Goal: Task Accomplishment & Management: Manage account settings

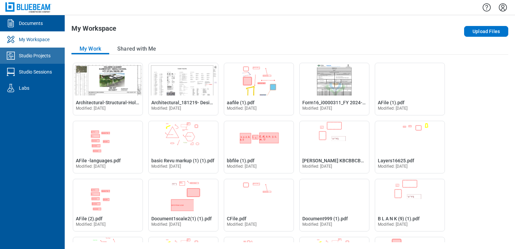
click at [49, 54] on div "Studio Projects" at bounding box center [35, 55] width 32 height 7
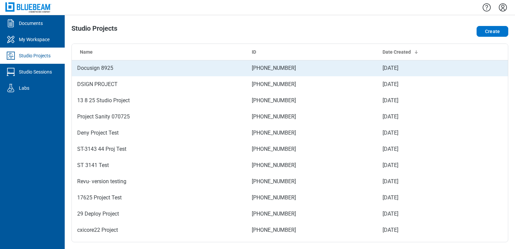
click at [96, 63] on td "Docusign 8925" at bounding box center [159, 68] width 175 height 16
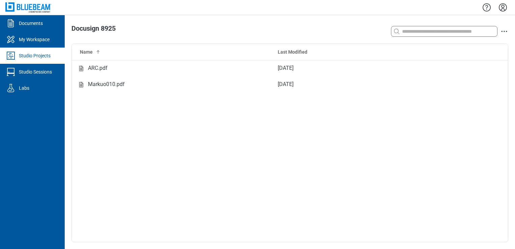
click at [32, 54] on div "Studio Projects" at bounding box center [35, 55] width 32 height 7
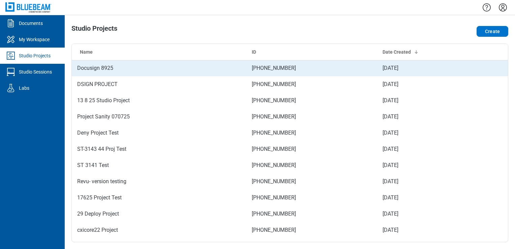
click at [121, 68] on td "Docusign 8925" at bounding box center [159, 68] width 175 height 16
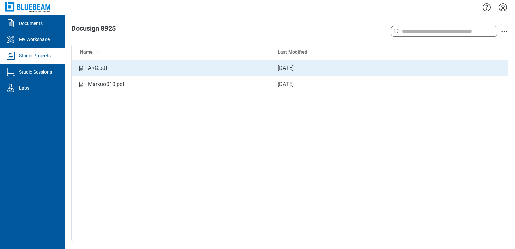
click at [110, 69] on div "ARC.pdf" at bounding box center [172, 68] width 190 height 8
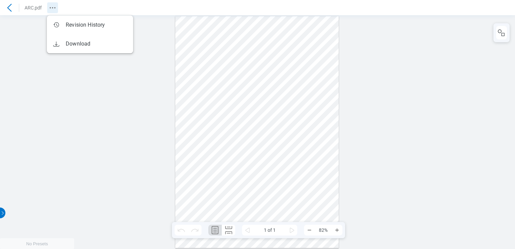
click at [52, 10] on icon "Revision History" at bounding box center [53, 8] width 8 height 8
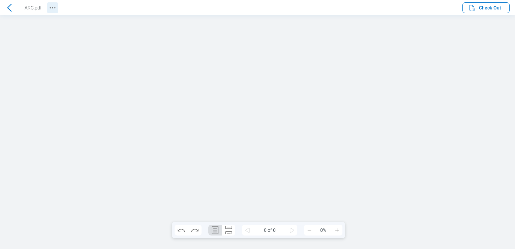
click at [49, 6] on icon "Revision History" at bounding box center [53, 8] width 8 height 8
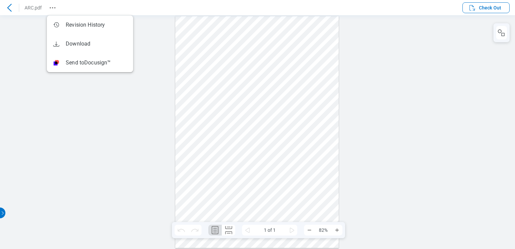
click at [12, 4] on icon at bounding box center [9, 8] width 8 height 8
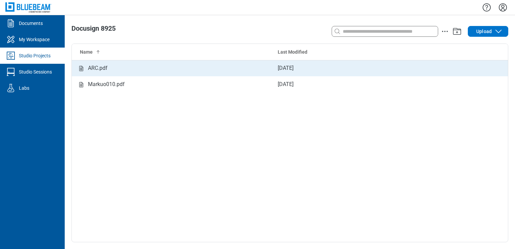
click at [90, 71] on div "ARC.pdf" at bounding box center [98, 68] width 20 height 8
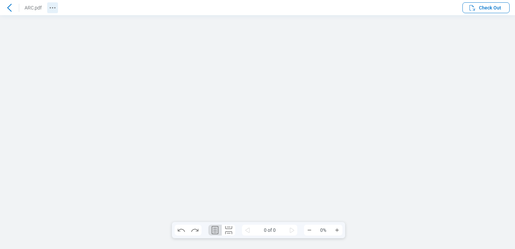
click at [55, 5] on icon "Revision History" at bounding box center [53, 8] width 8 height 8
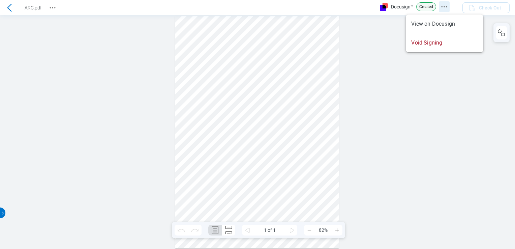
click at [442, 7] on icon "Docusign Menu" at bounding box center [444, 7] width 8 height 8
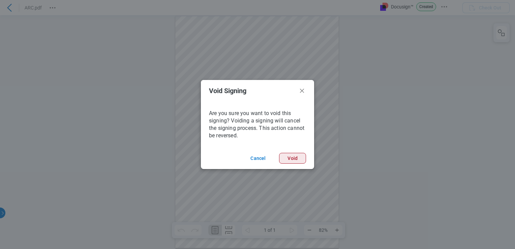
click at [293, 160] on button "Void" at bounding box center [292, 158] width 27 height 11
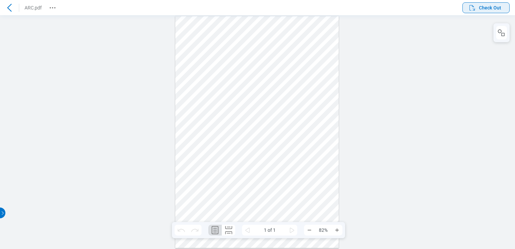
click at [478, 6] on span "Check Out" at bounding box center [484, 8] width 33 height 8
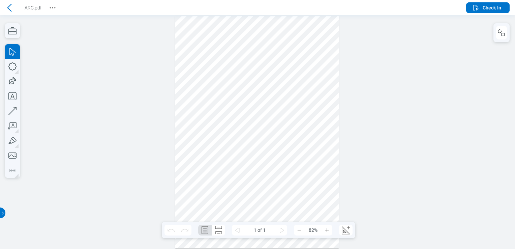
click at [493, 1] on header "ARC.pdf Check In" at bounding box center [257, 7] width 515 height 15
click at [491, 5] on span "Check In" at bounding box center [492, 7] width 19 height 7
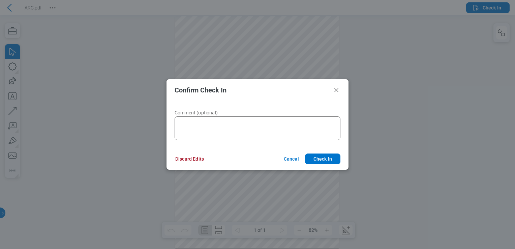
click at [194, 160] on button "Discard Edits" at bounding box center [189, 158] width 45 height 11
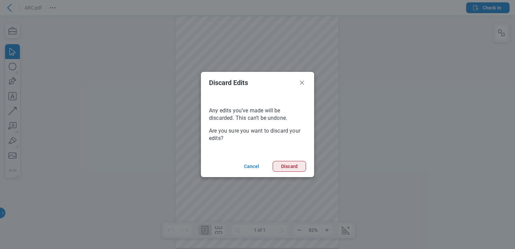
click at [283, 170] on button "Discard" at bounding box center [289, 166] width 33 height 11
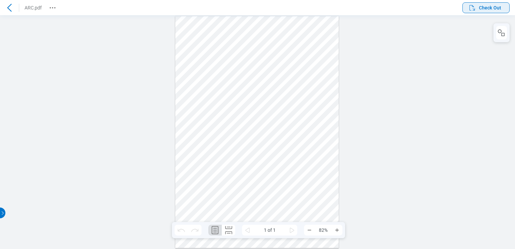
click at [477, 8] on span "Check Out" at bounding box center [484, 8] width 33 height 8
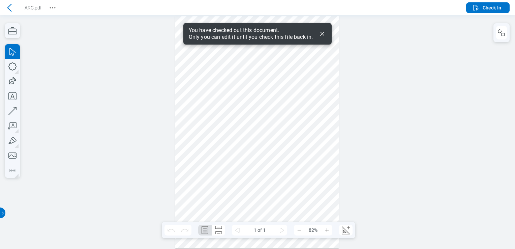
click at [324, 30] on icon "Dismiss" at bounding box center [322, 34] width 8 height 8
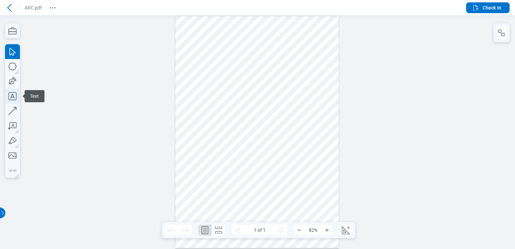
click at [15, 98] on icon "button" at bounding box center [12, 96] width 15 height 15
click at [276, 190] on div at bounding box center [257, 132] width 164 height 232
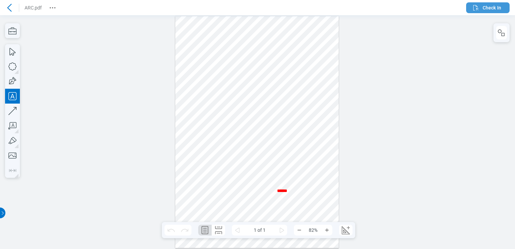
click at [488, 4] on span "Check In" at bounding box center [492, 7] width 19 height 7
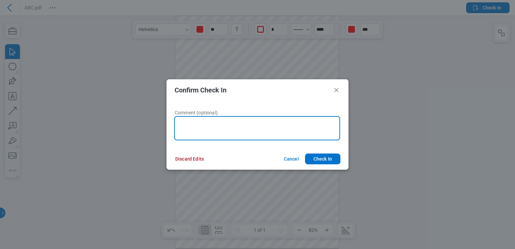
click at [255, 126] on textarea at bounding box center [257, 128] width 166 height 24
type textarea "****"
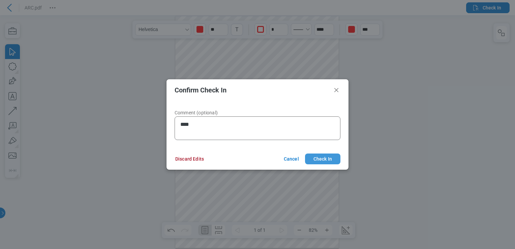
click at [324, 157] on button "Check In" at bounding box center [322, 158] width 35 height 11
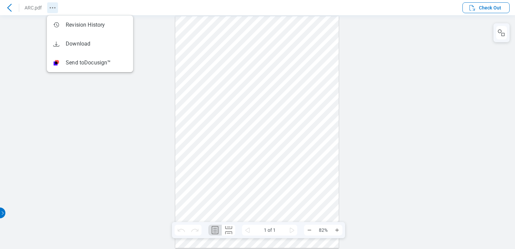
click at [49, 6] on icon "Revision History" at bounding box center [53, 8] width 8 height 8
